Goal: Find specific page/section: Find specific page/section

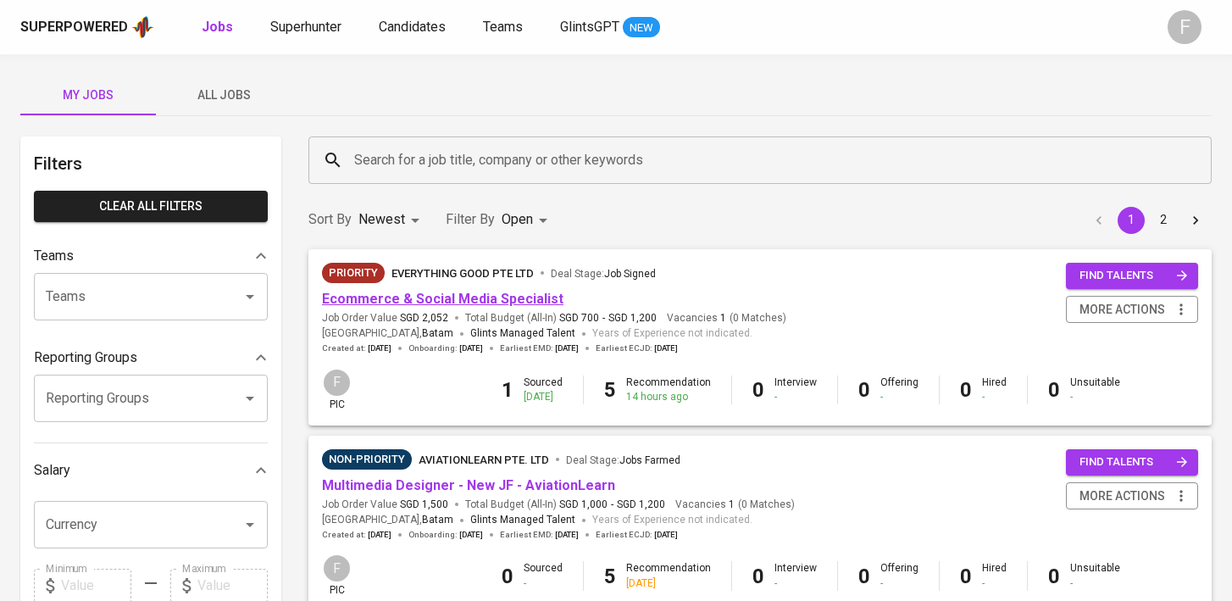
click at [474, 303] on link "Ecommerce & Social Media Specialist" at bounding box center [442, 299] width 241 height 16
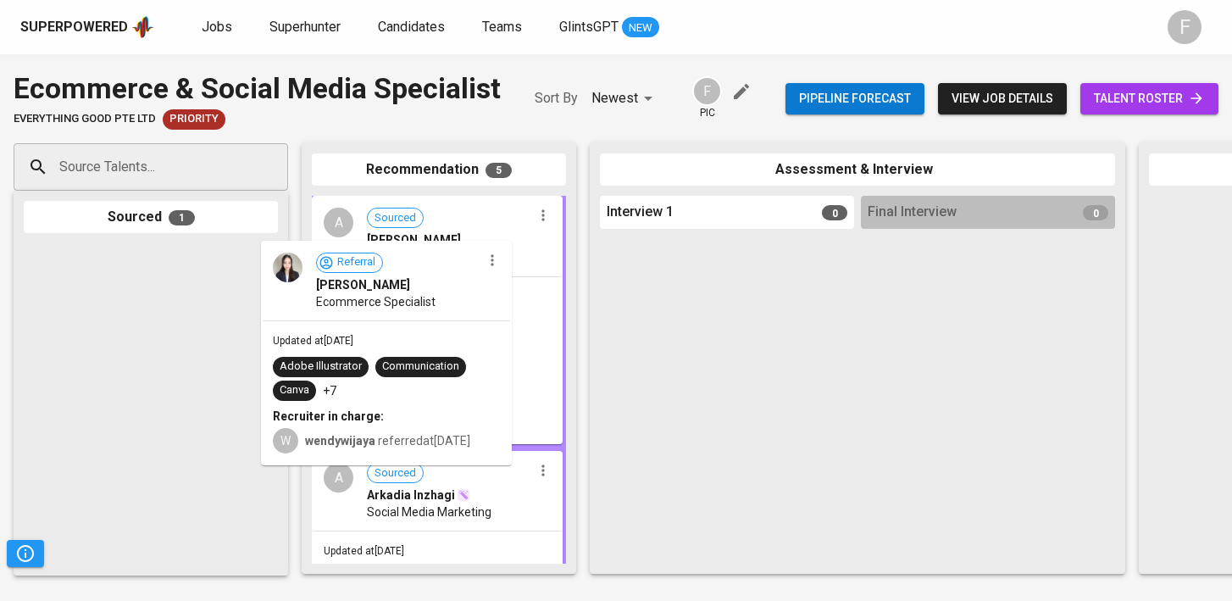
drag, startPoint x: 195, startPoint y: 315, endPoint x: 452, endPoint y: 310, distance: 257.6
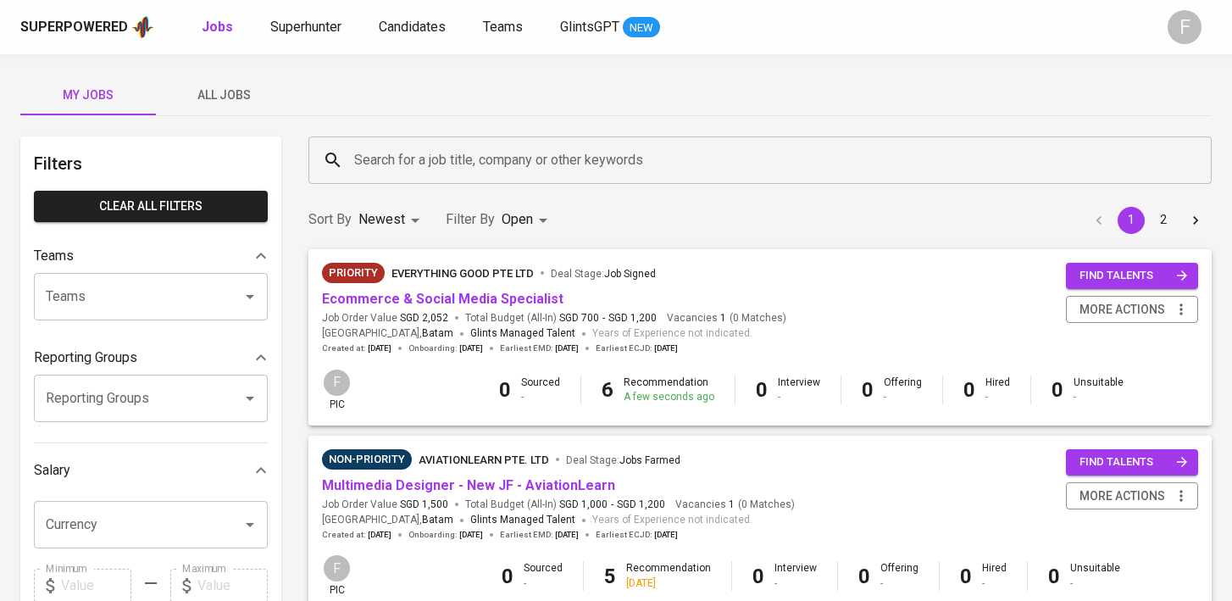
click at [427, 160] on input "Search for a job title, company or other keywords" at bounding box center [764, 160] width 829 height 32
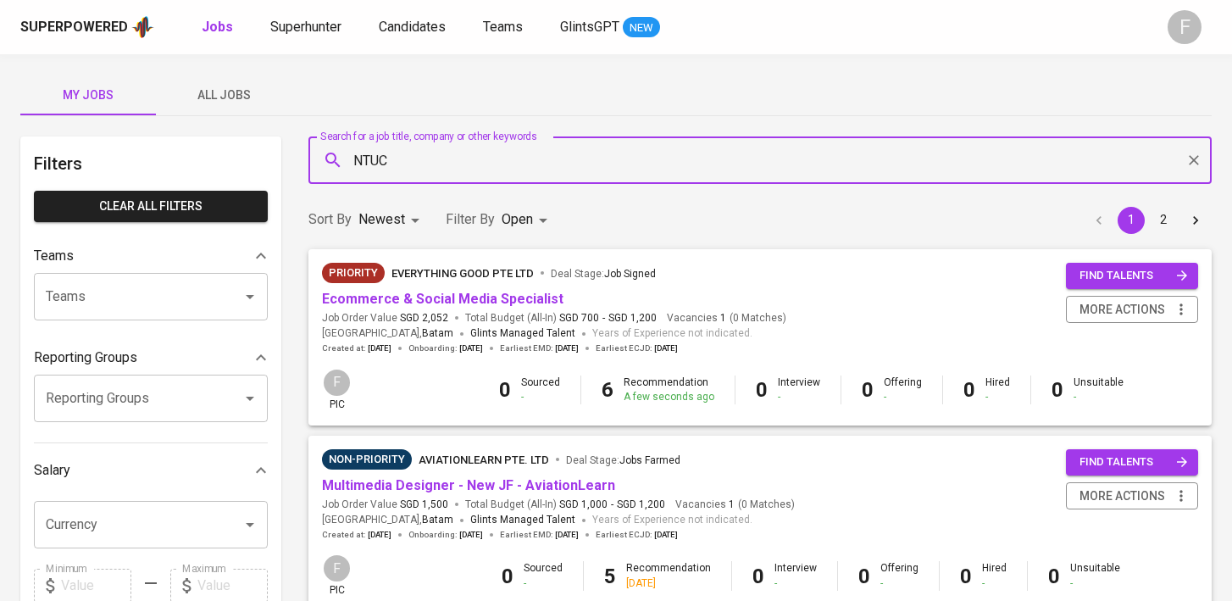
type input "NTUC"
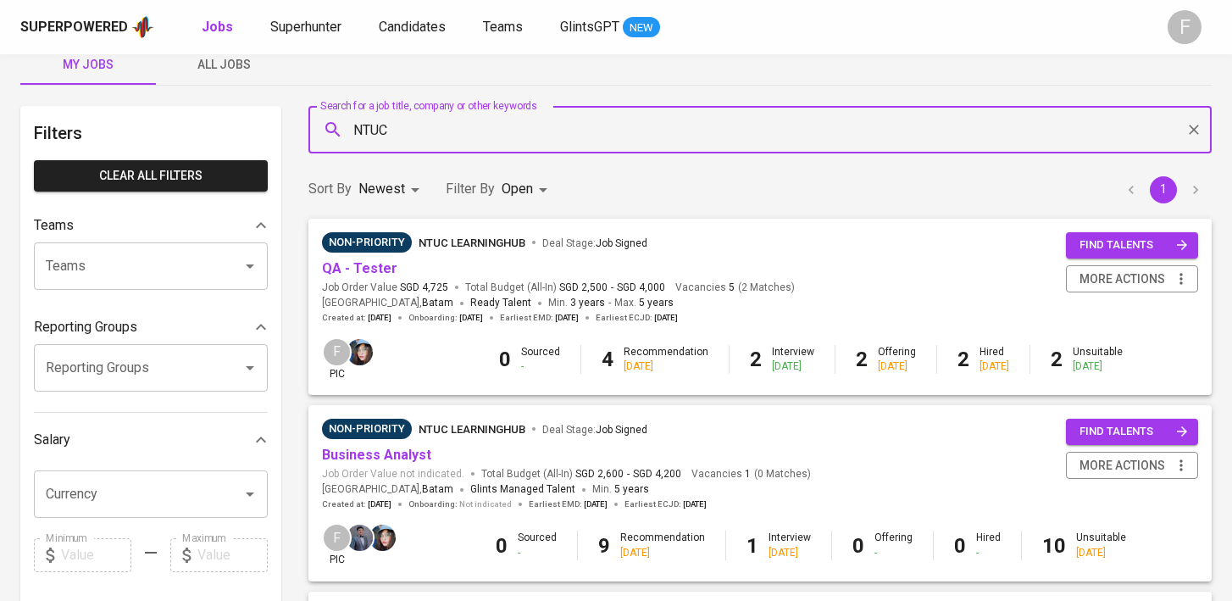
scroll to position [37, 0]
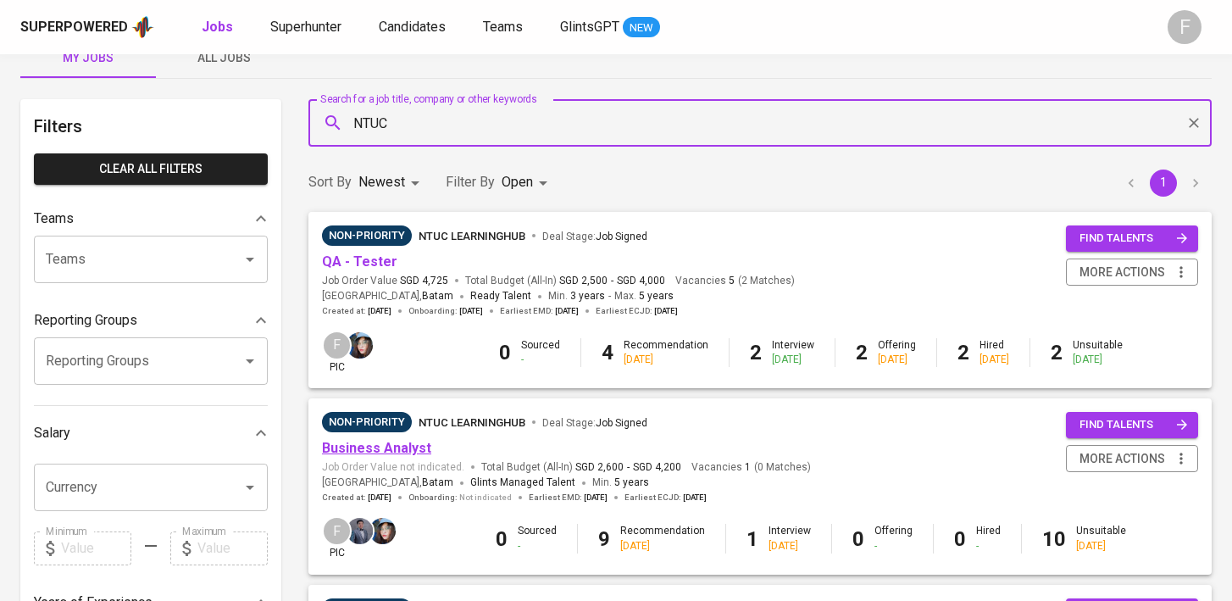
click at [402, 450] on link "Business Analyst" at bounding box center [376, 448] width 109 height 16
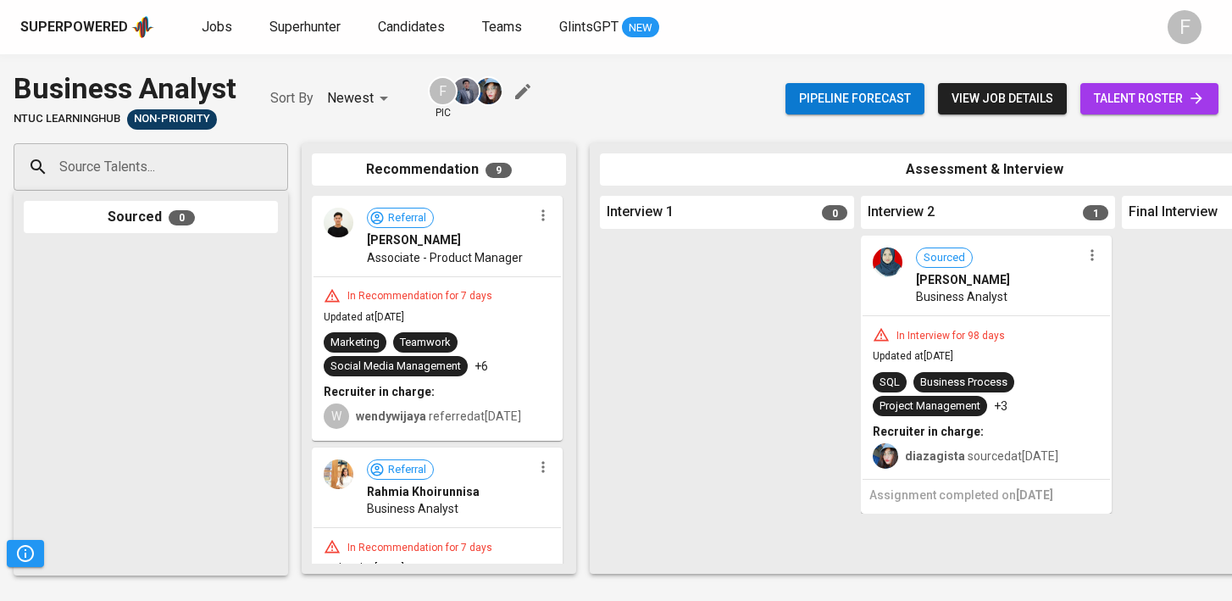
click at [1152, 97] on span "talent roster" at bounding box center [1149, 98] width 111 height 21
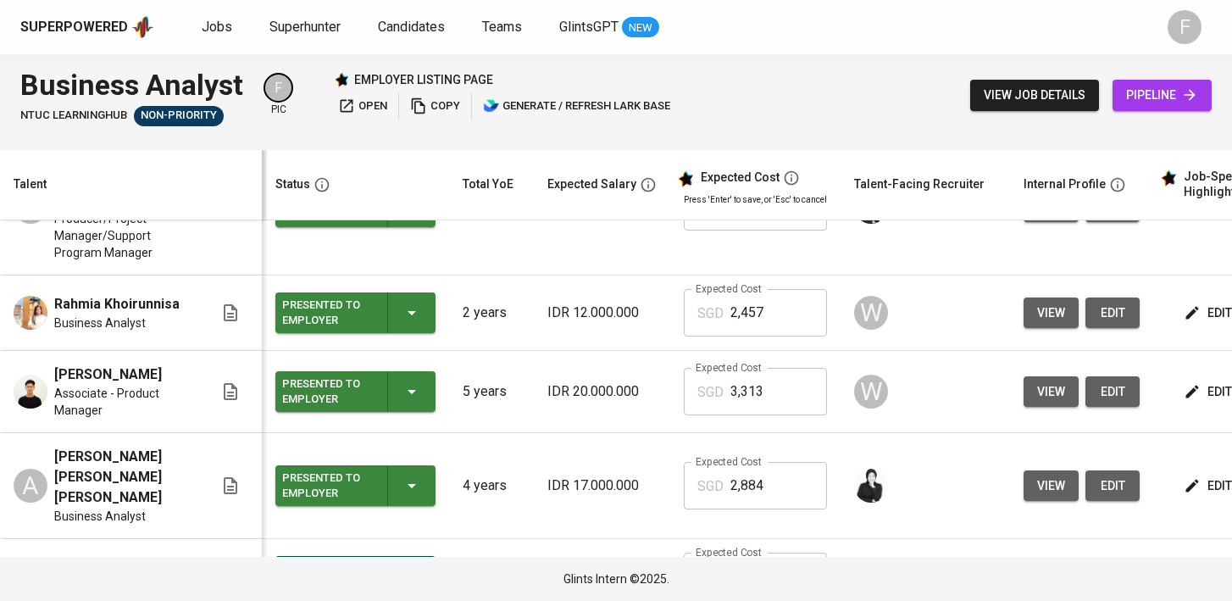
scroll to position [548, 0]
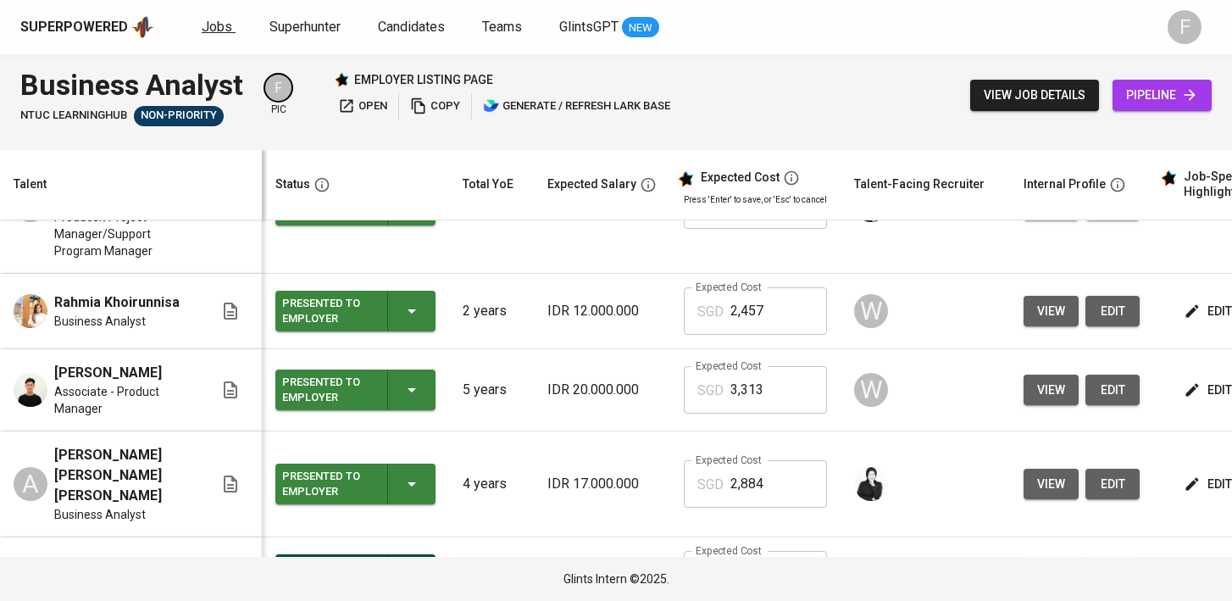
click at [219, 29] on span "Jobs" at bounding box center [217, 27] width 31 height 16
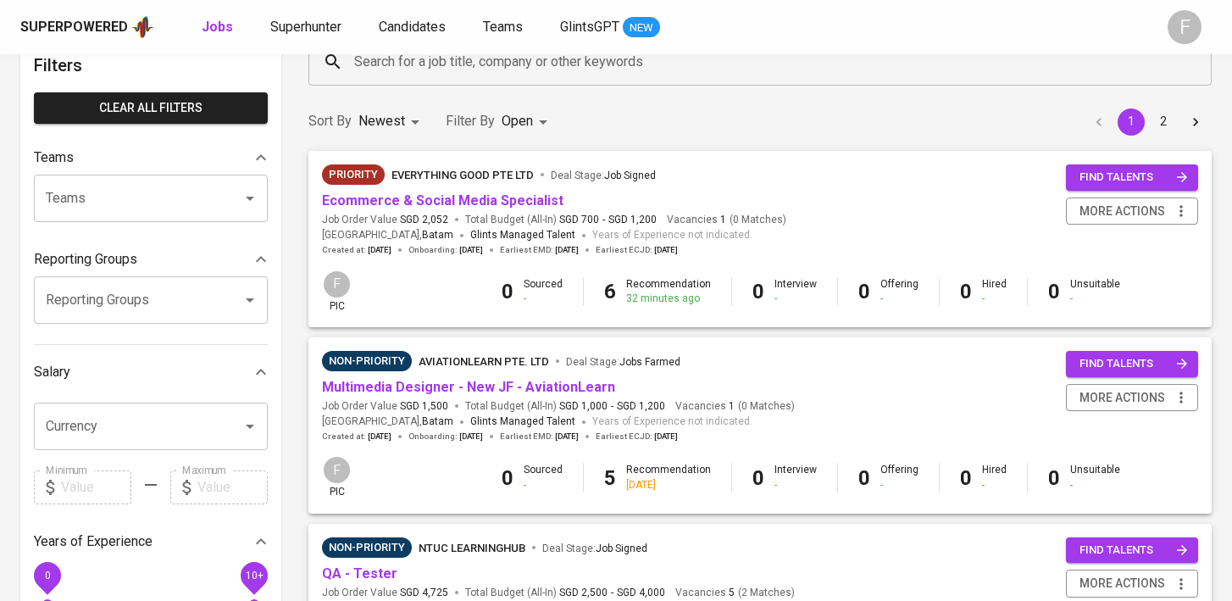
scroll to position [100, 0]
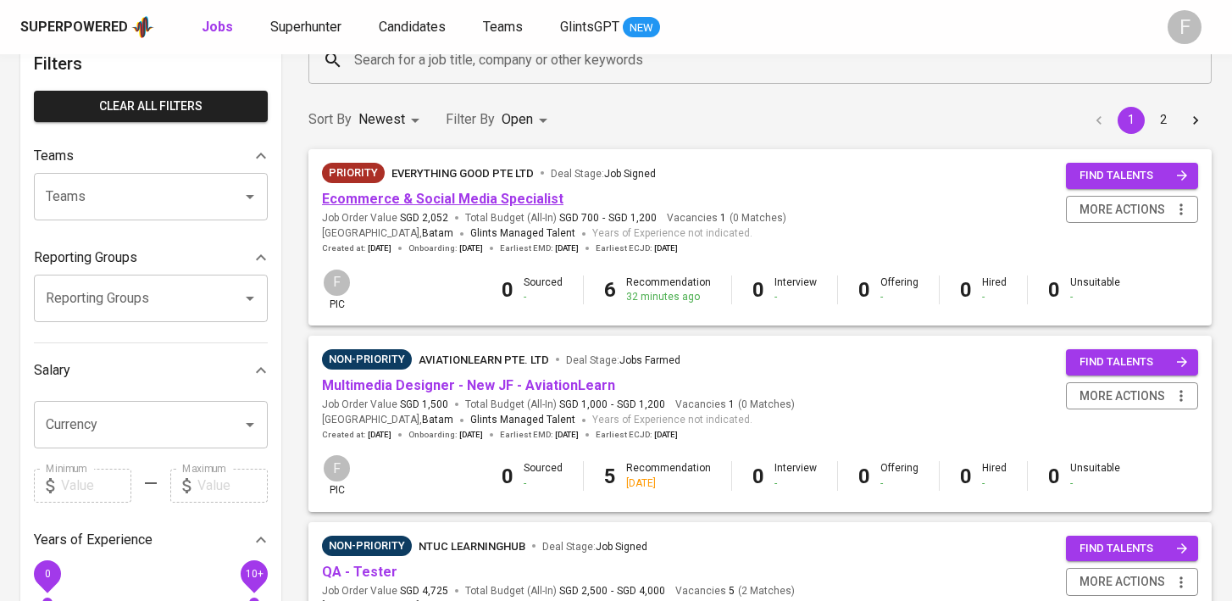
click at [497, 202] on link "Ecommerce & Social Media Specialist" at bounding box center [442, 199] width 241 height 16
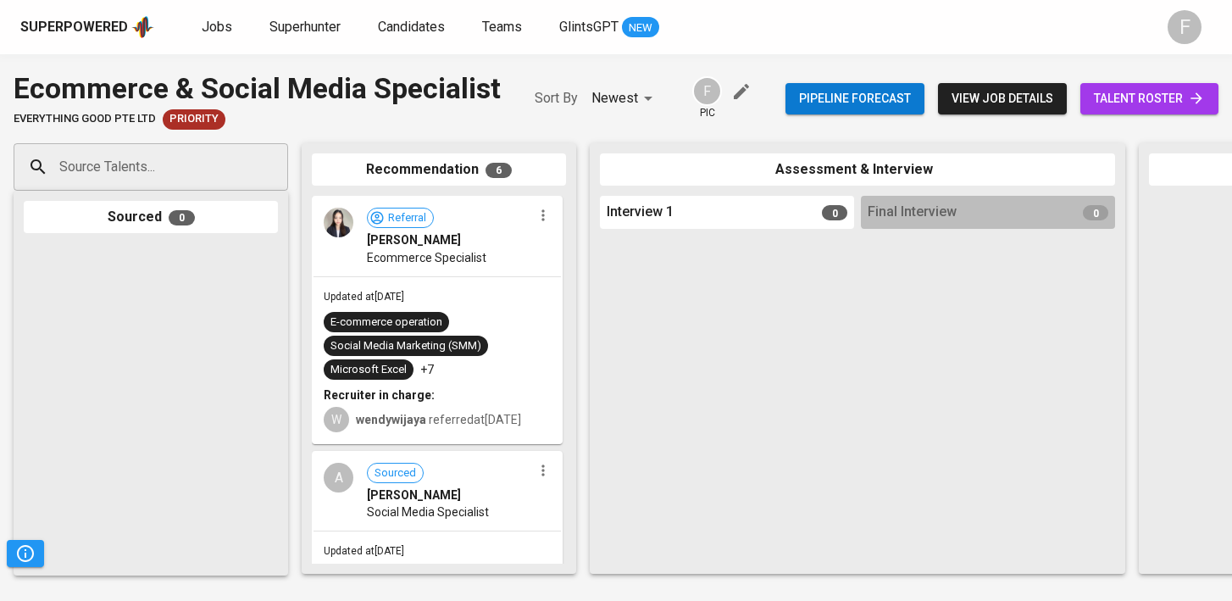
click at [1159, 90] on span "talent roster" at bounding box center [1149, 98] width 111 height 21
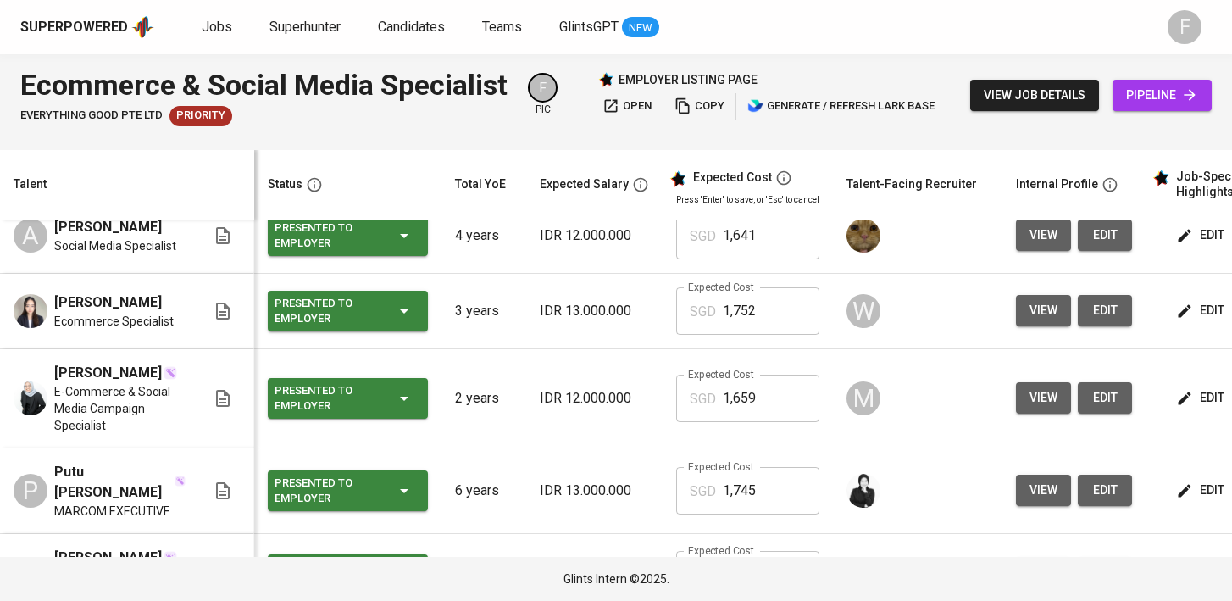
scroll to position [232, 0]
